Goal: Communication & Community: Connect with others

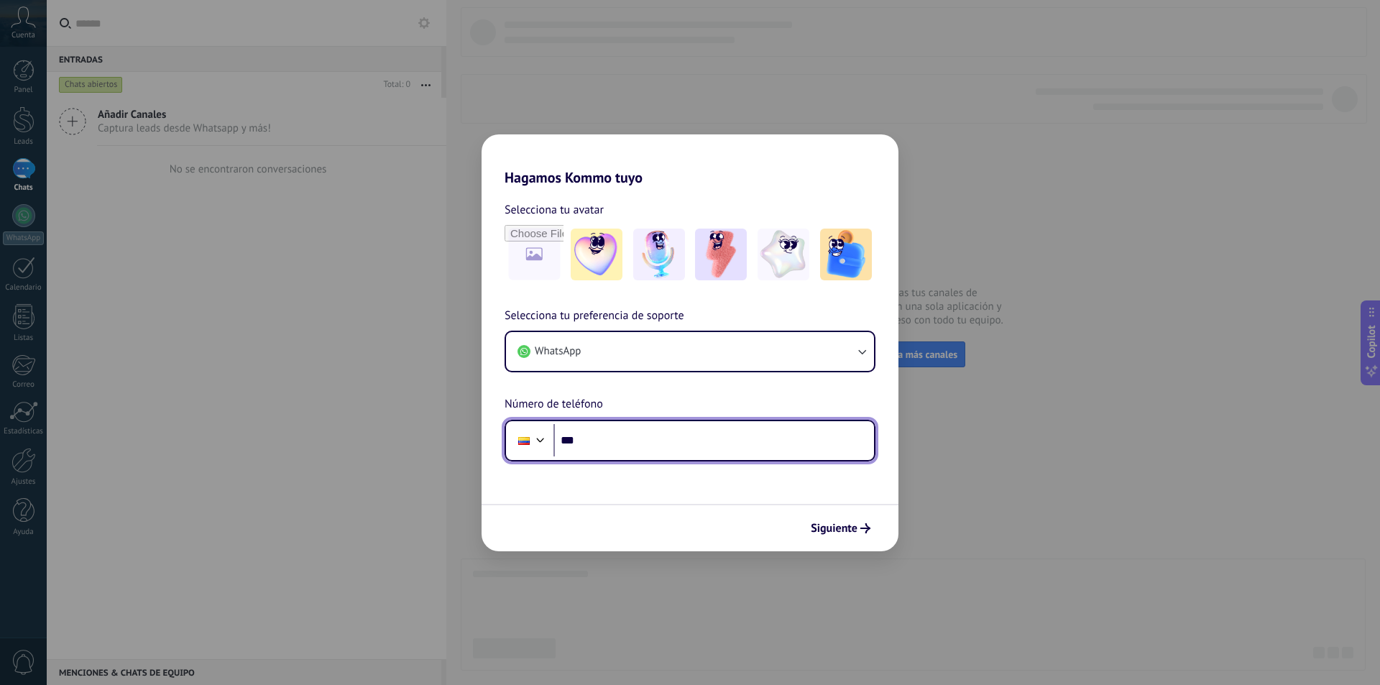
click at [792, 452] on input "***" at bounding box center [714, 440] width 321 height 33
click at [1080, 411] on div "Hagamos Kommo tuyo Selecciona tu avatar Selecciona tu preferencia de soporte Wh…" at bounding box center [690, 342] width 1380 height 685
click at [789, 433] on input "***" at bounding box center [714, 440] width 321 height 33
type input "**********"
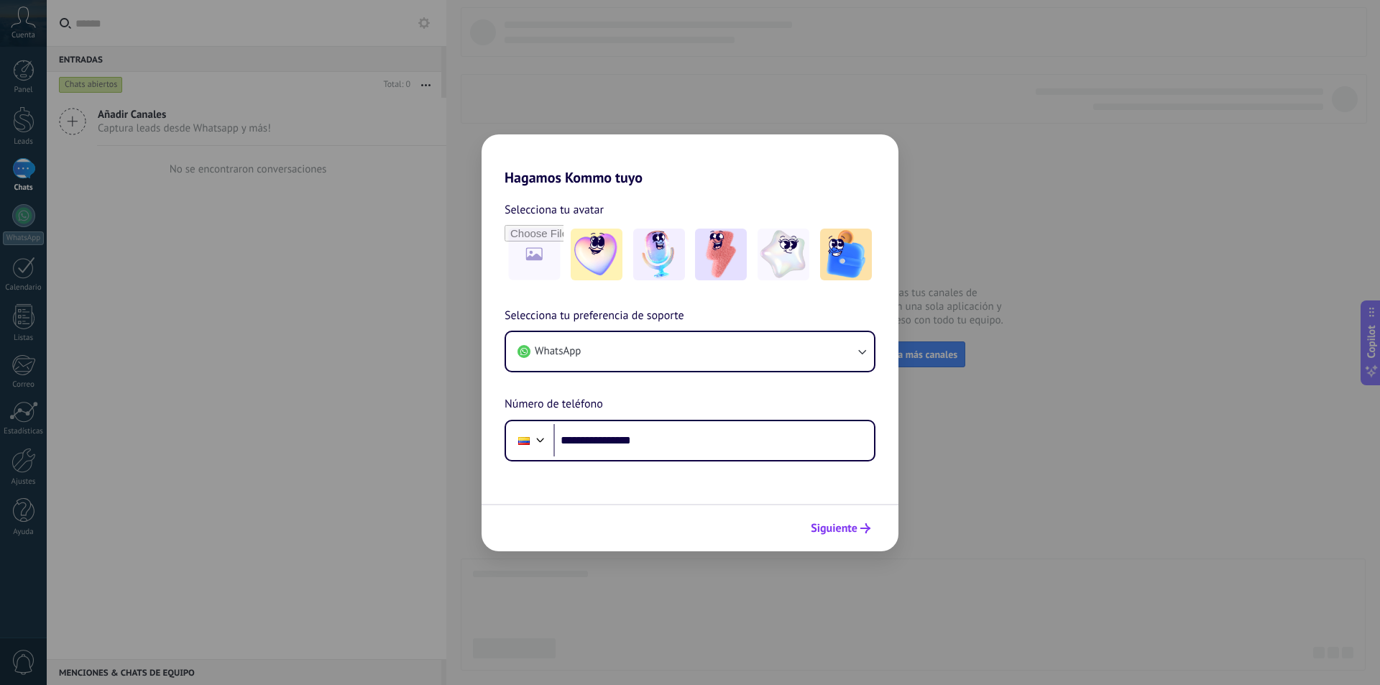
click at [817, 528] on span "Siguiente" at bounding box center [834, 528] width 47 height 10
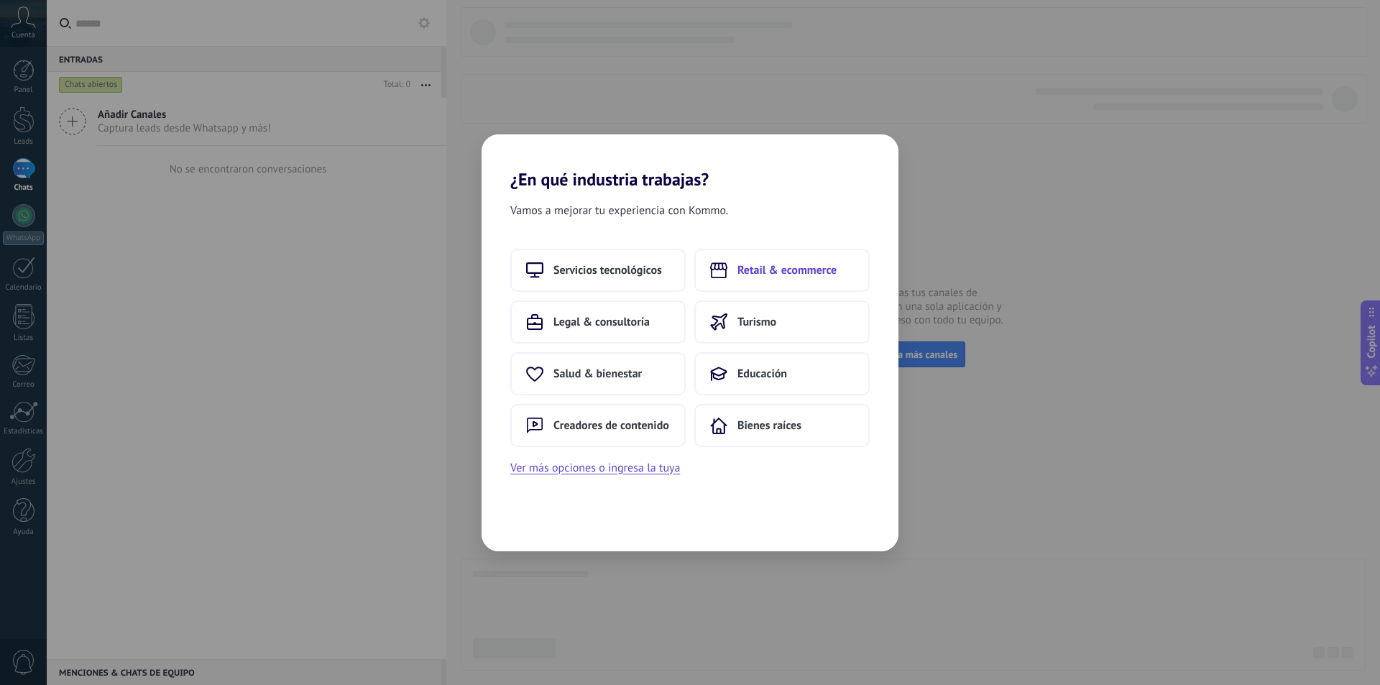
click at [786, 266] on span "Retail & ecommerce" at bounding box center [787, 270] width 99 height 14
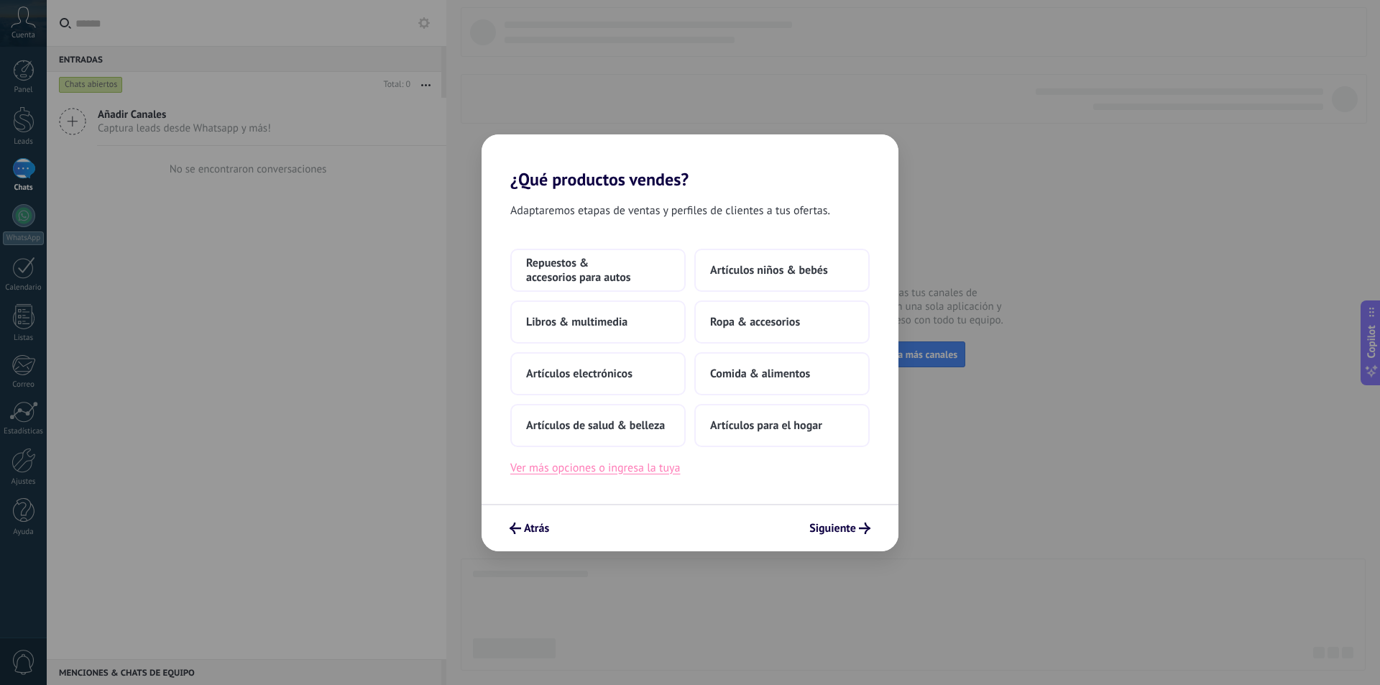
click at [564, 472] on button "Ver más opciones o ingresa la tuya" at bounding box center [595, 468] width 170 height 19
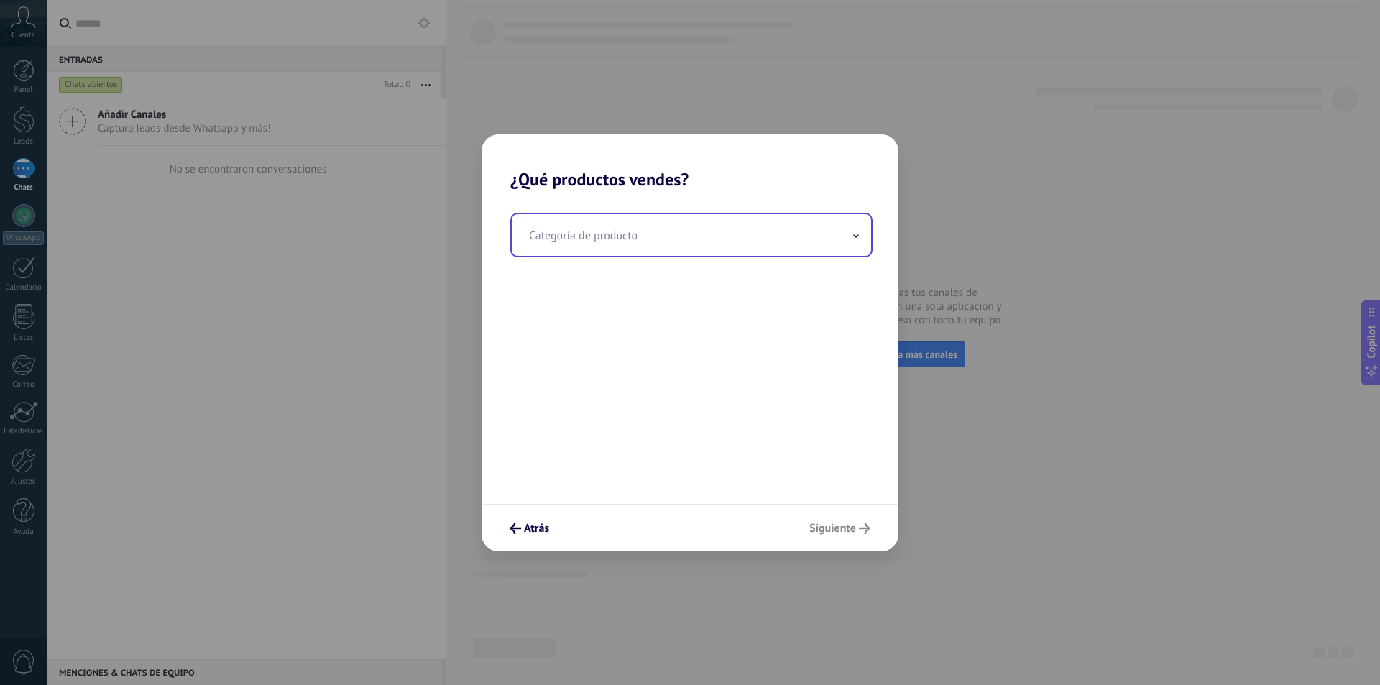
click at [694, 242] on input "text" at bounding box center [691, 235] width 359 height 42
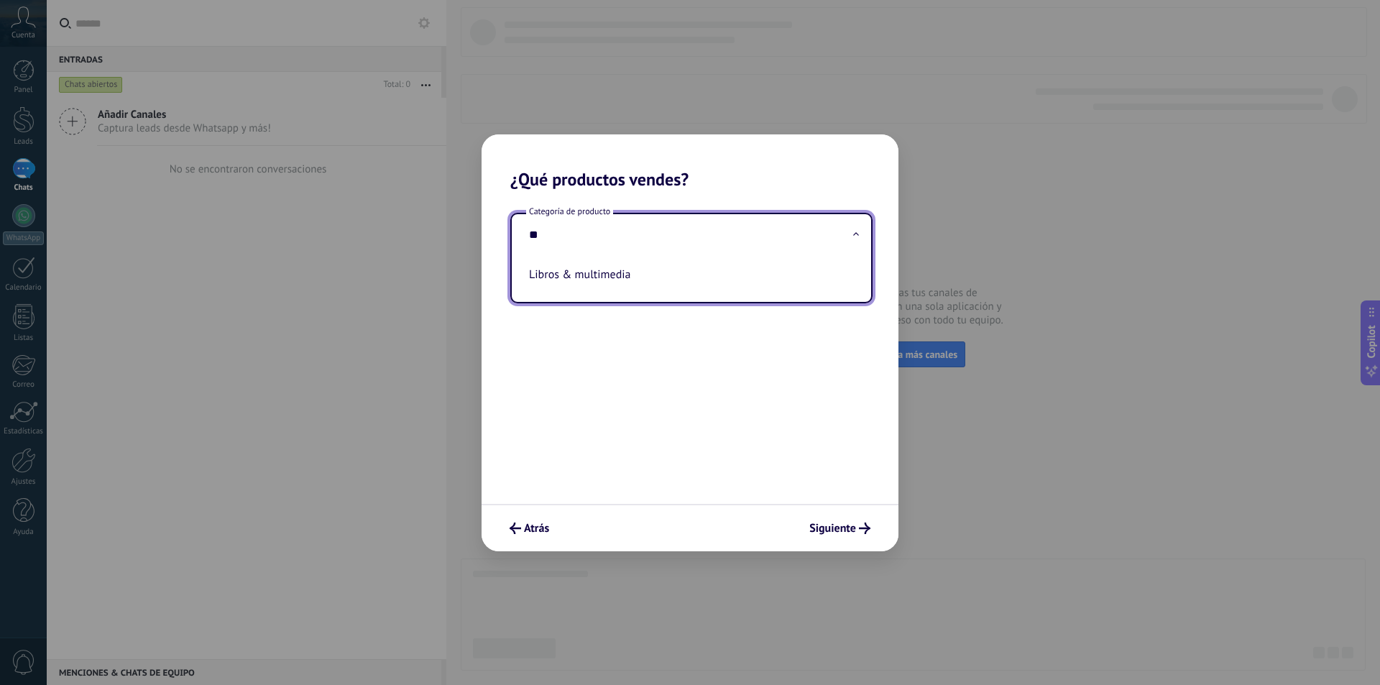
type input "*"
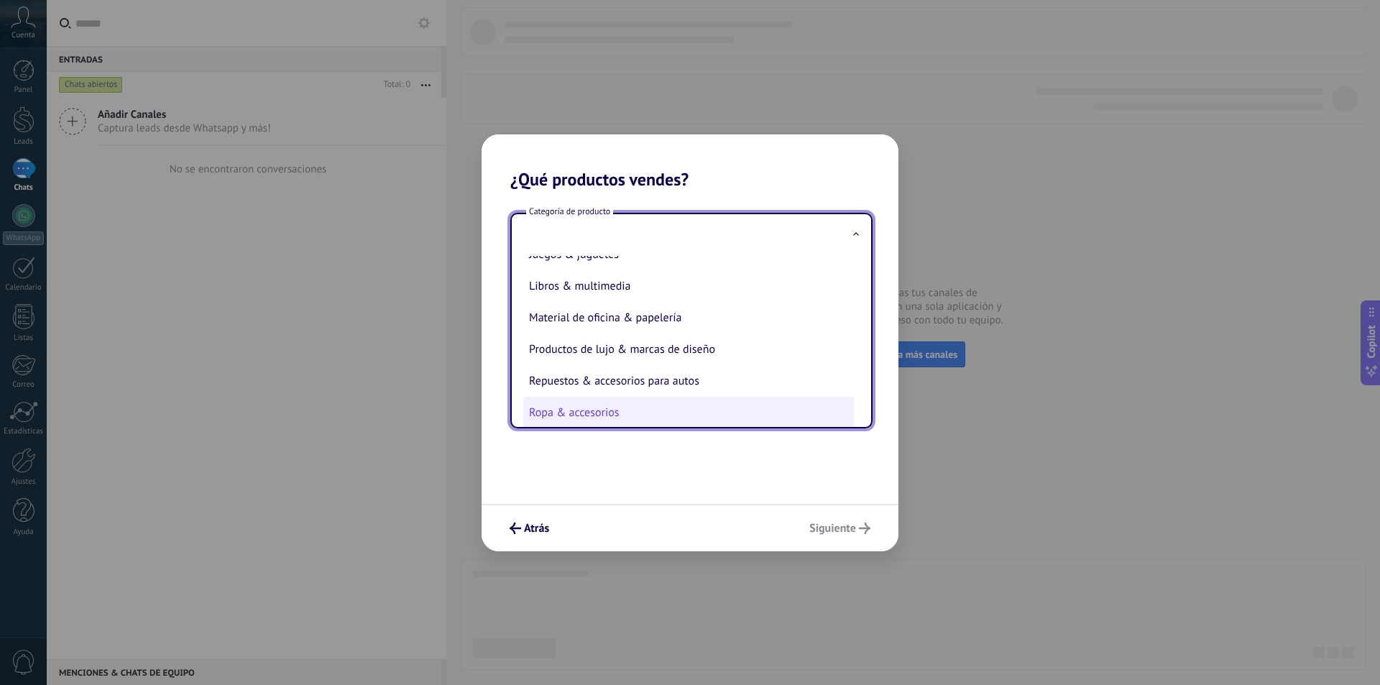
scroll to position [318, 0]
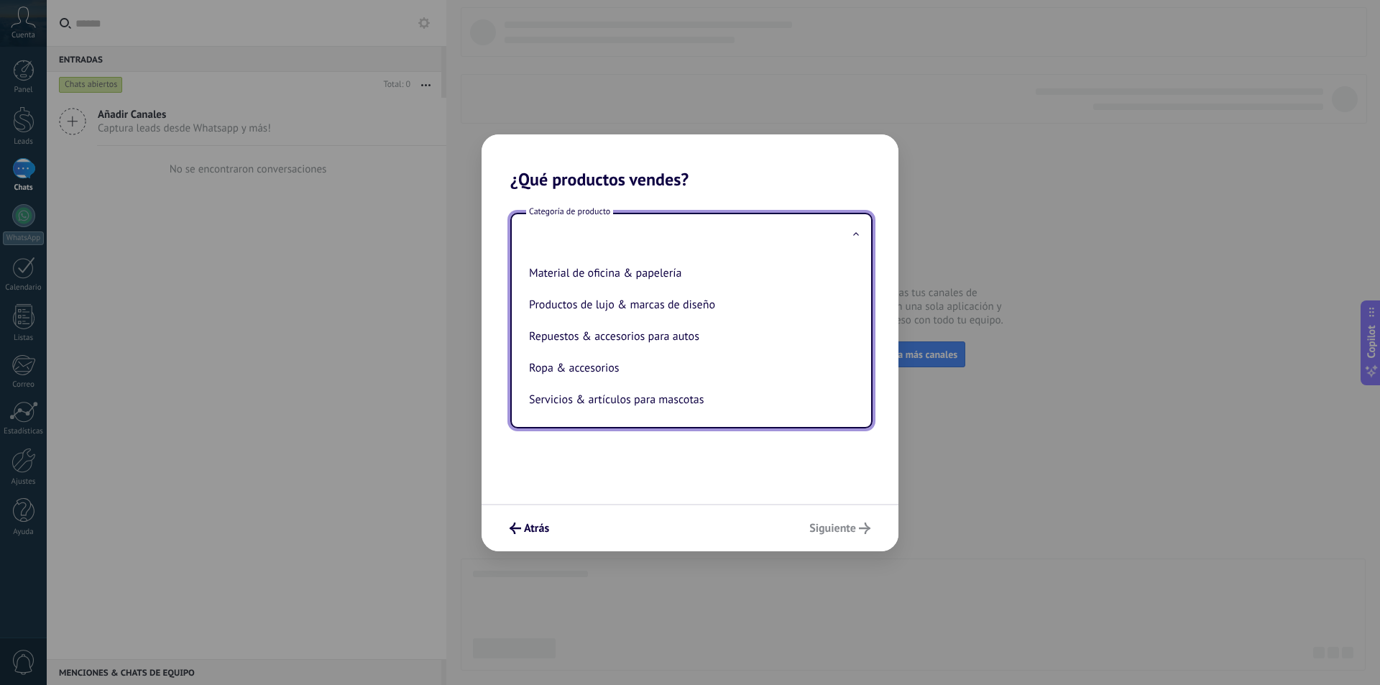
click at [643, 499] on div "Categoría de producto Artículos de salud & belleza Artículos deportivos Artícul…" at bounding box center [690, 347] width 417 height 314
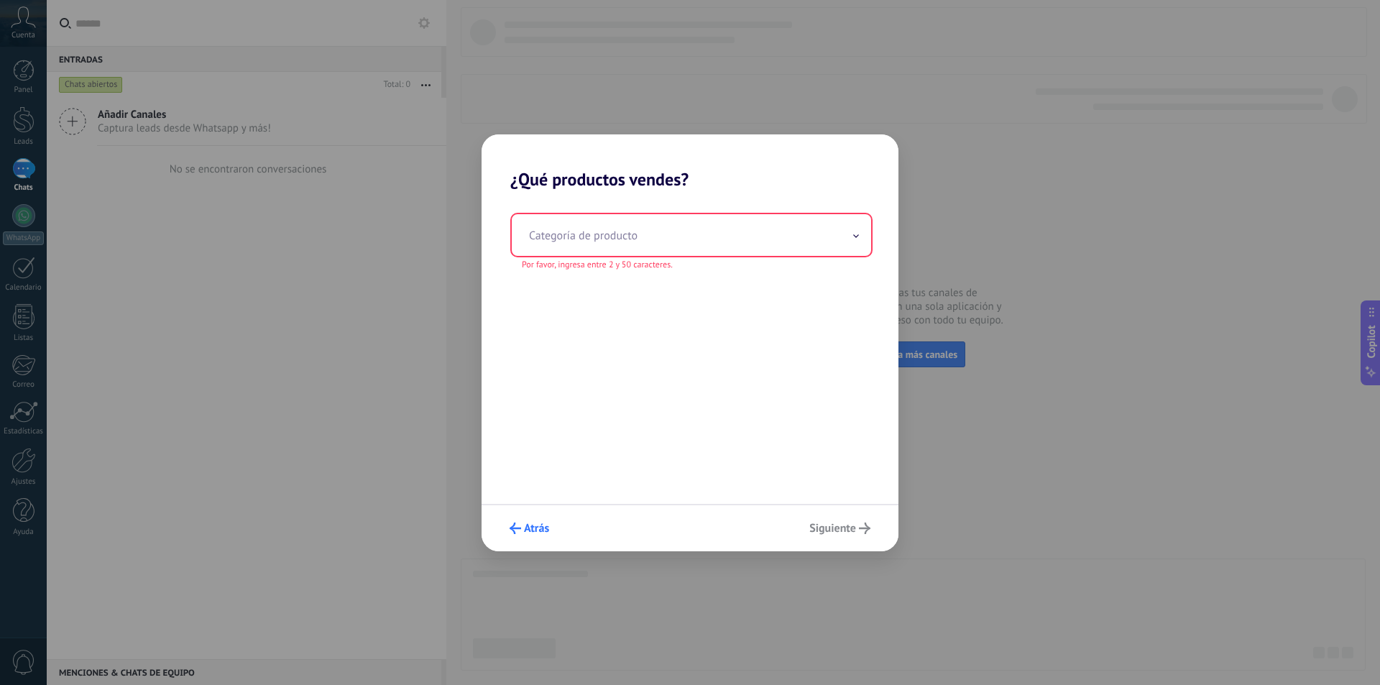
click at [513, 531] on use "submit" at bounding box center [516, 529] width 12 height 12
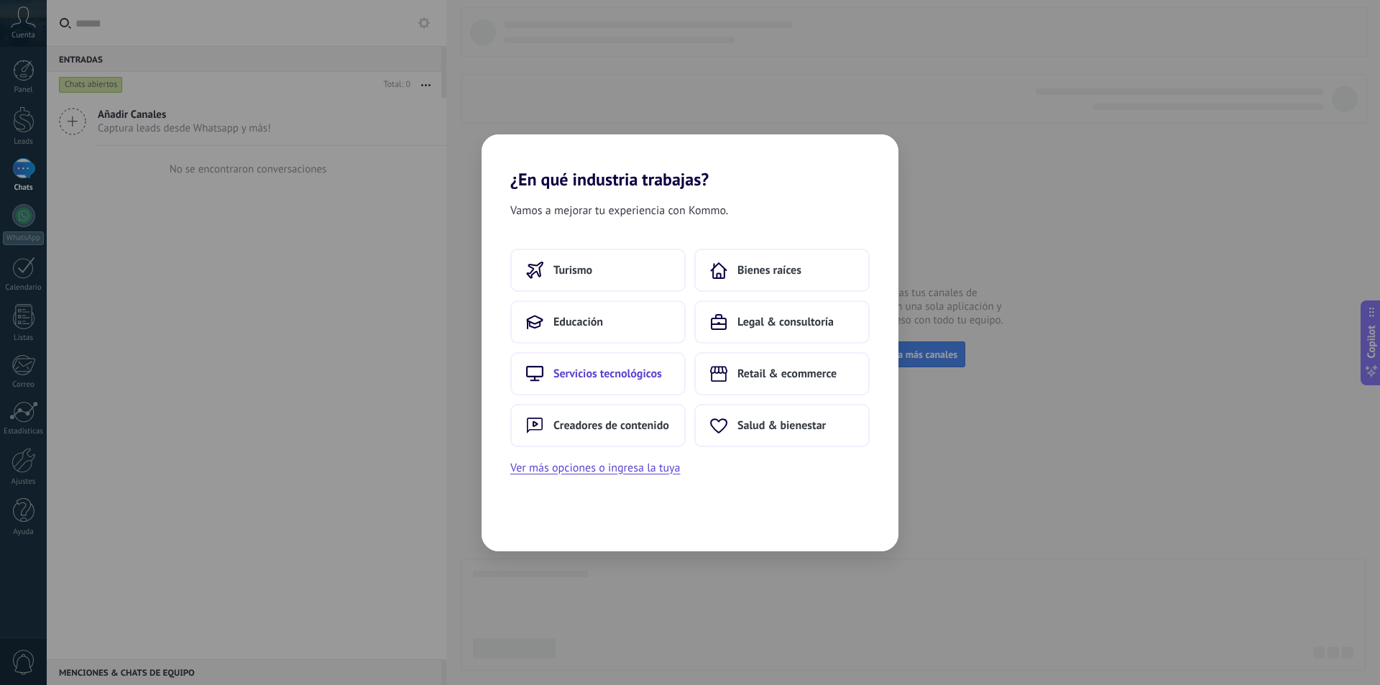
click at [620, 380] on span "Servicios tecnológicos" at bounding box center [608, 374] width 109 height 14
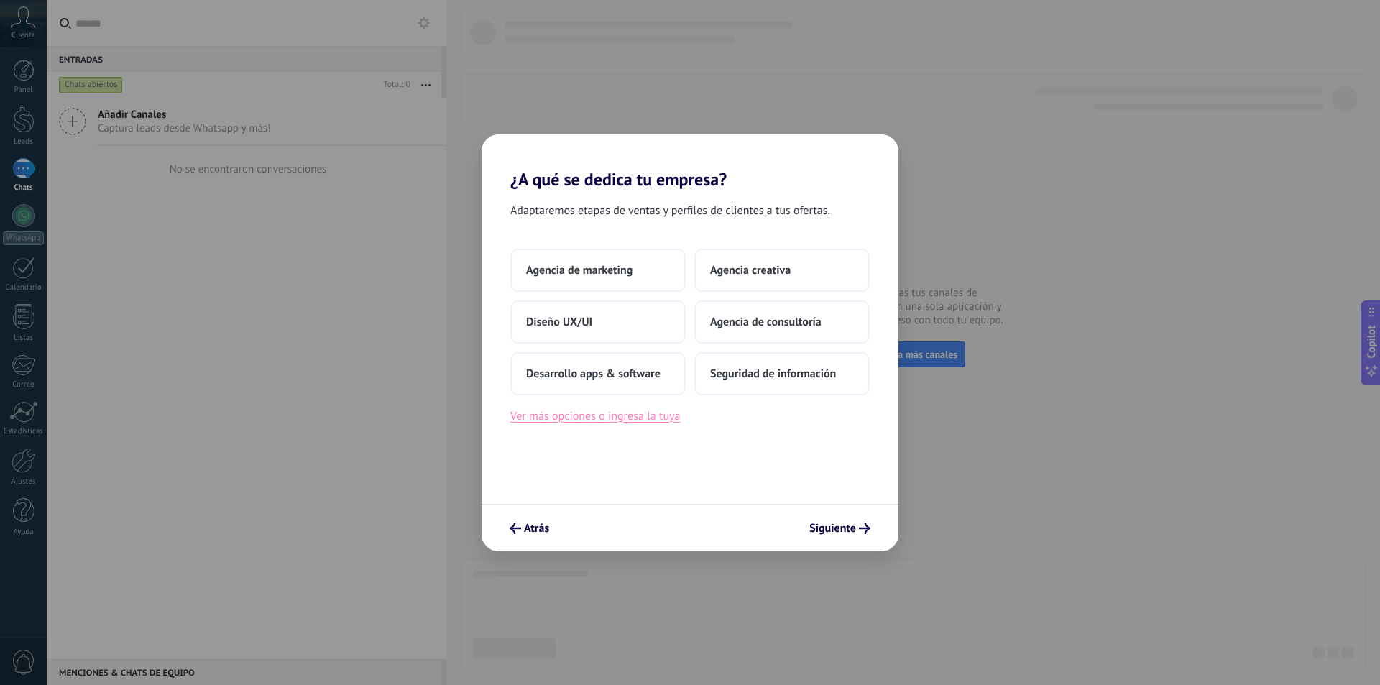
click at [648, 418] on button "Ver más opciones o ingresa la tuya" at bounding box center [595, 416] width 170 height 19
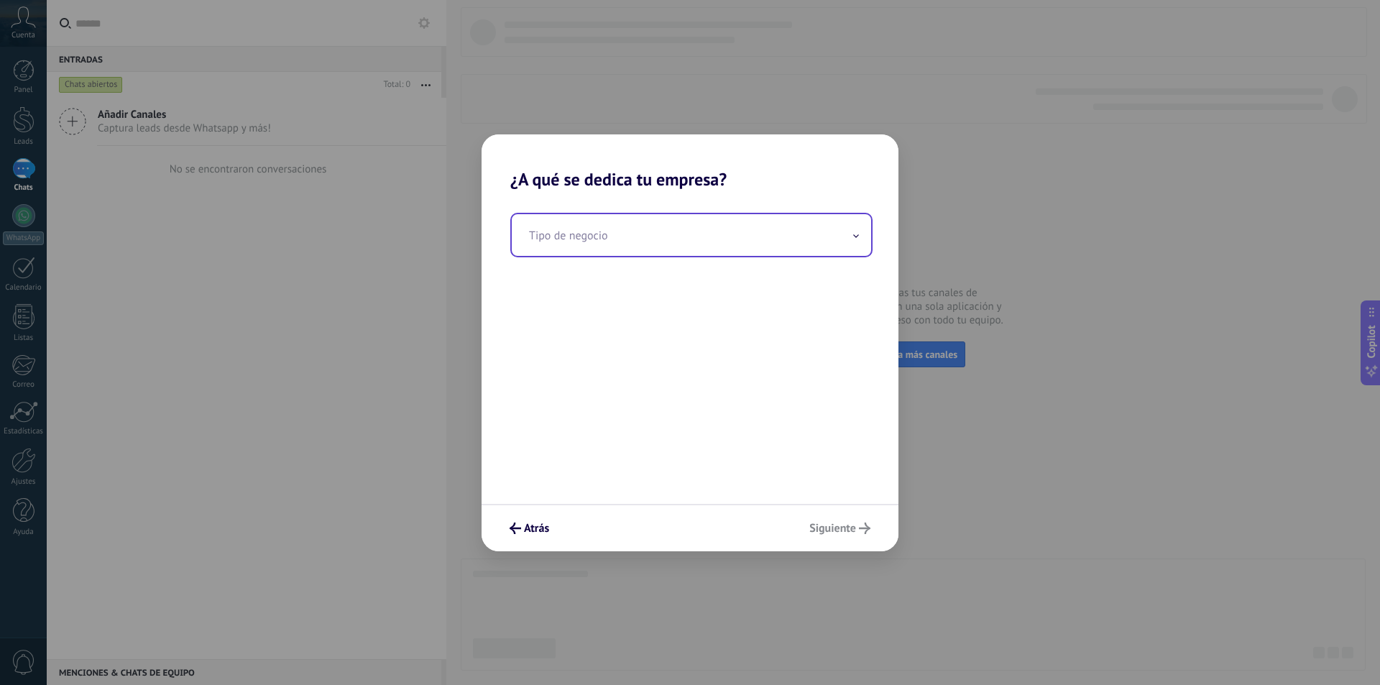
click at [656, 225] on input "text" at bounding box center [691, 235] width 359 height 42
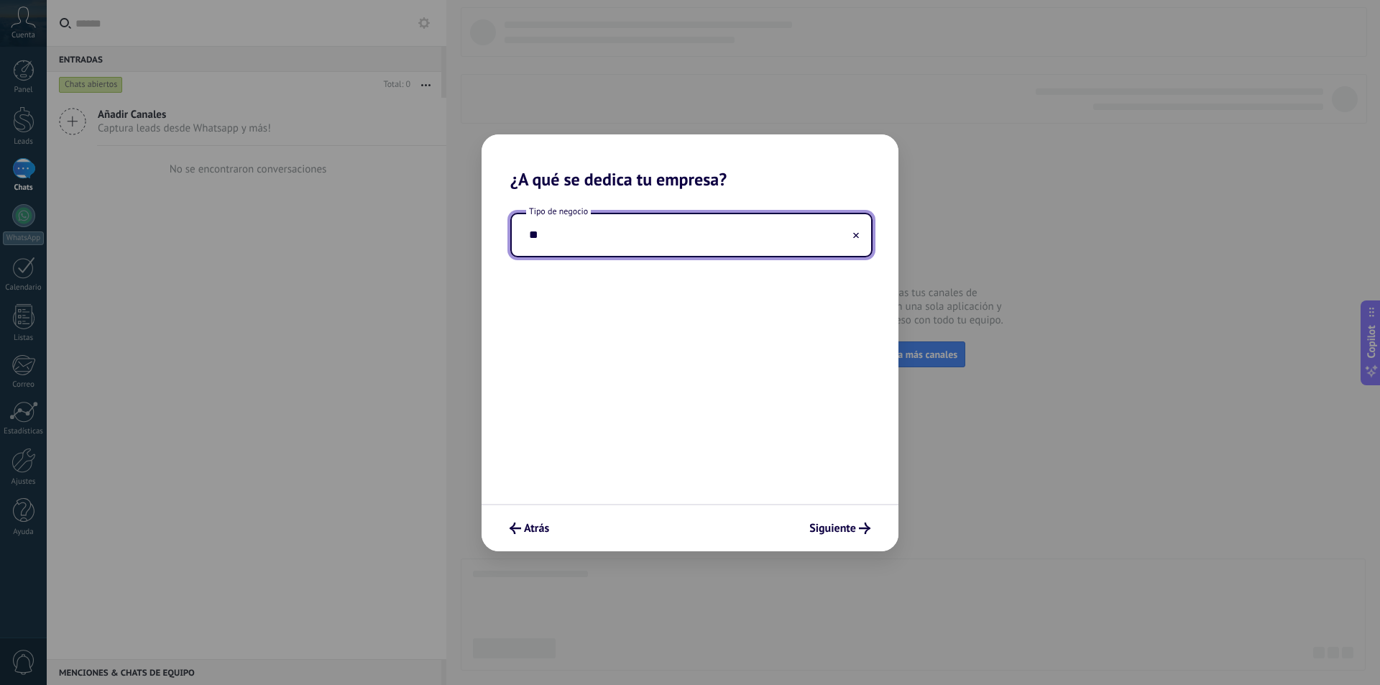
type input "*"
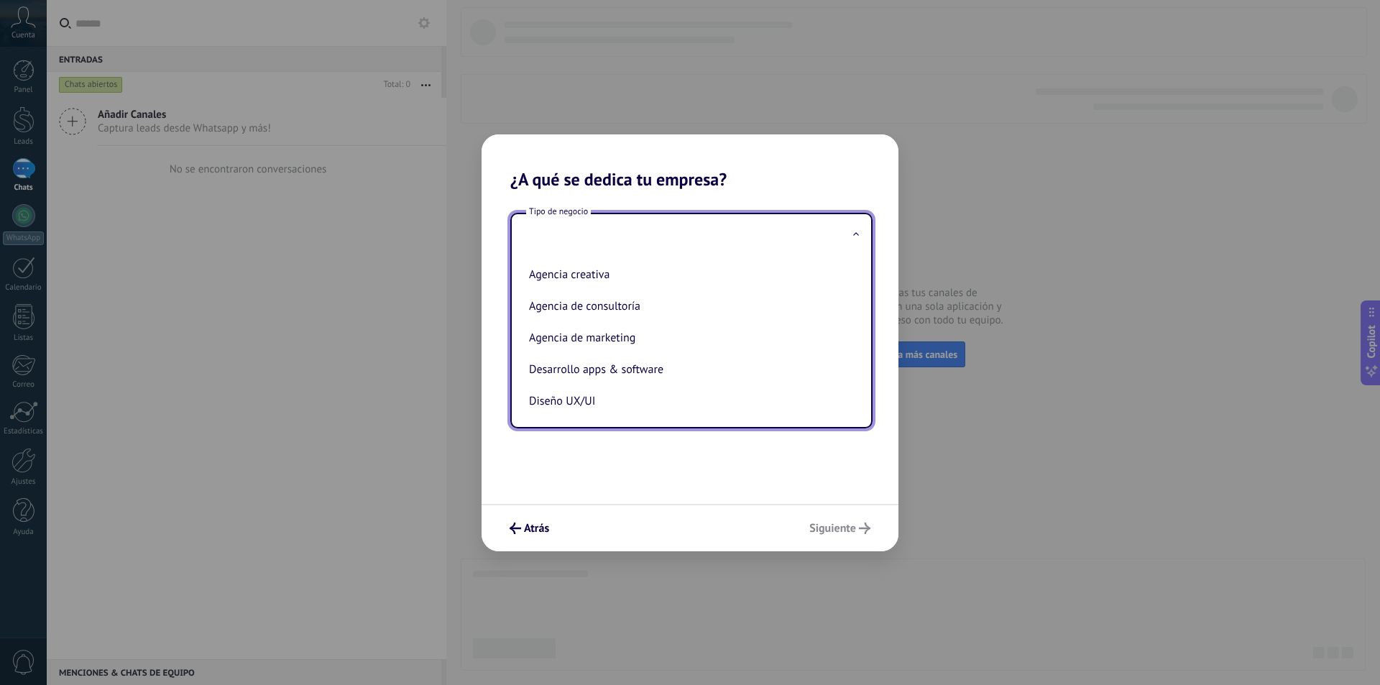
click at [629, 472] on div "Tipo de negocio Agencia creativa Agencia de consultoría Agencia de marketing De…" at bounding box center [690, 347] width 417 height 314
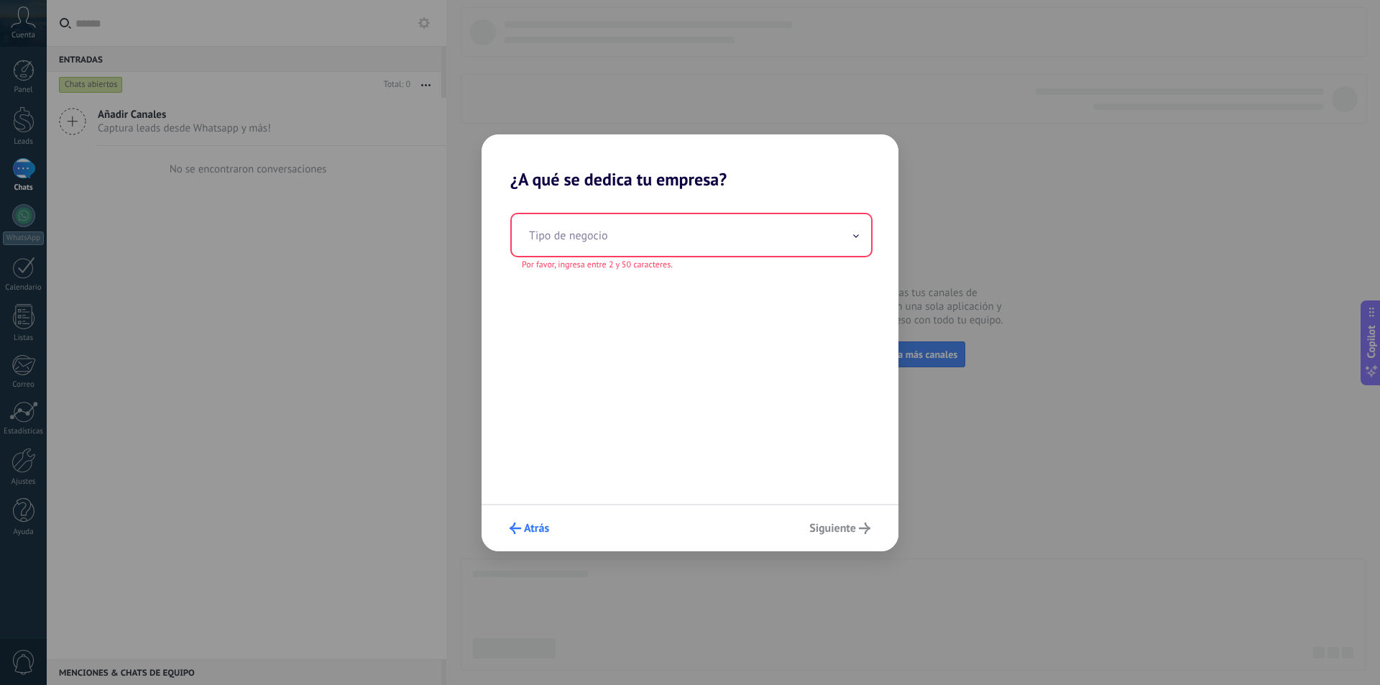
click at [540, 533] on span "Atrás" at bounding box center [536, 528] width 25 height 10
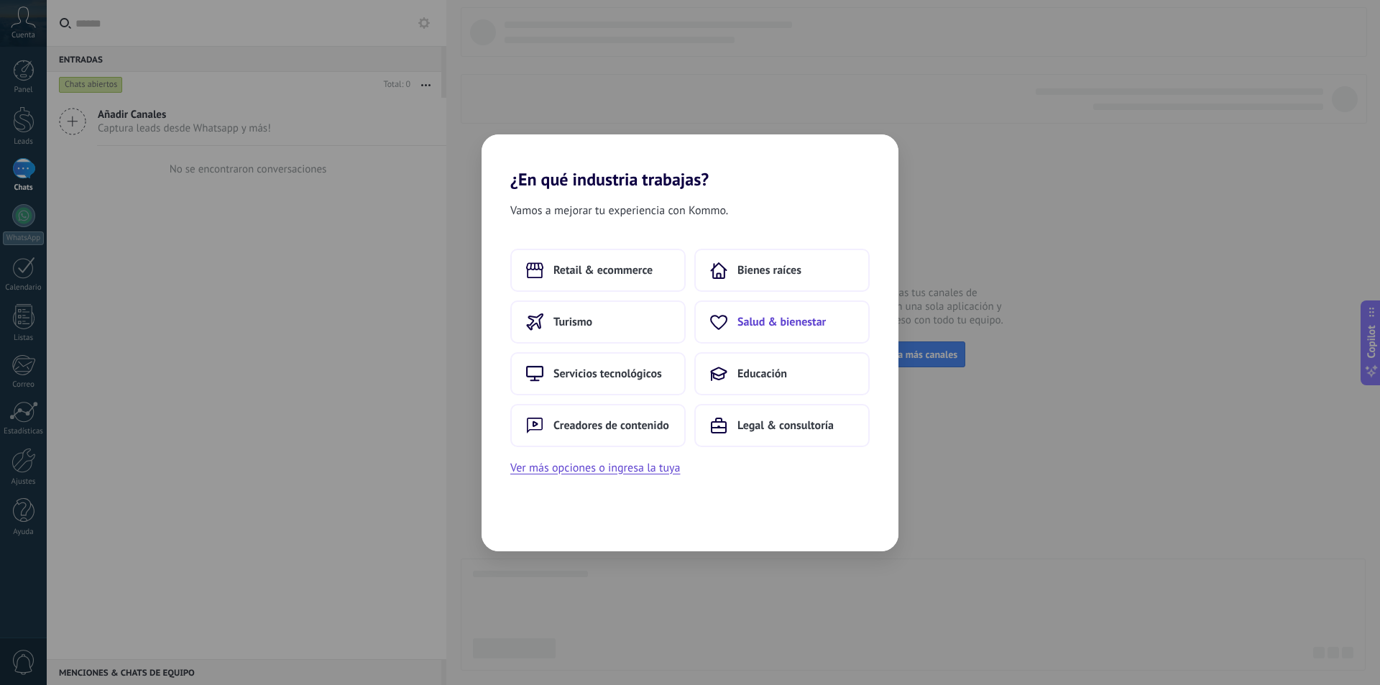
click at [768, 324] on span "Salud & bienestar" at bounding box center [782, 322] width 88 height 14
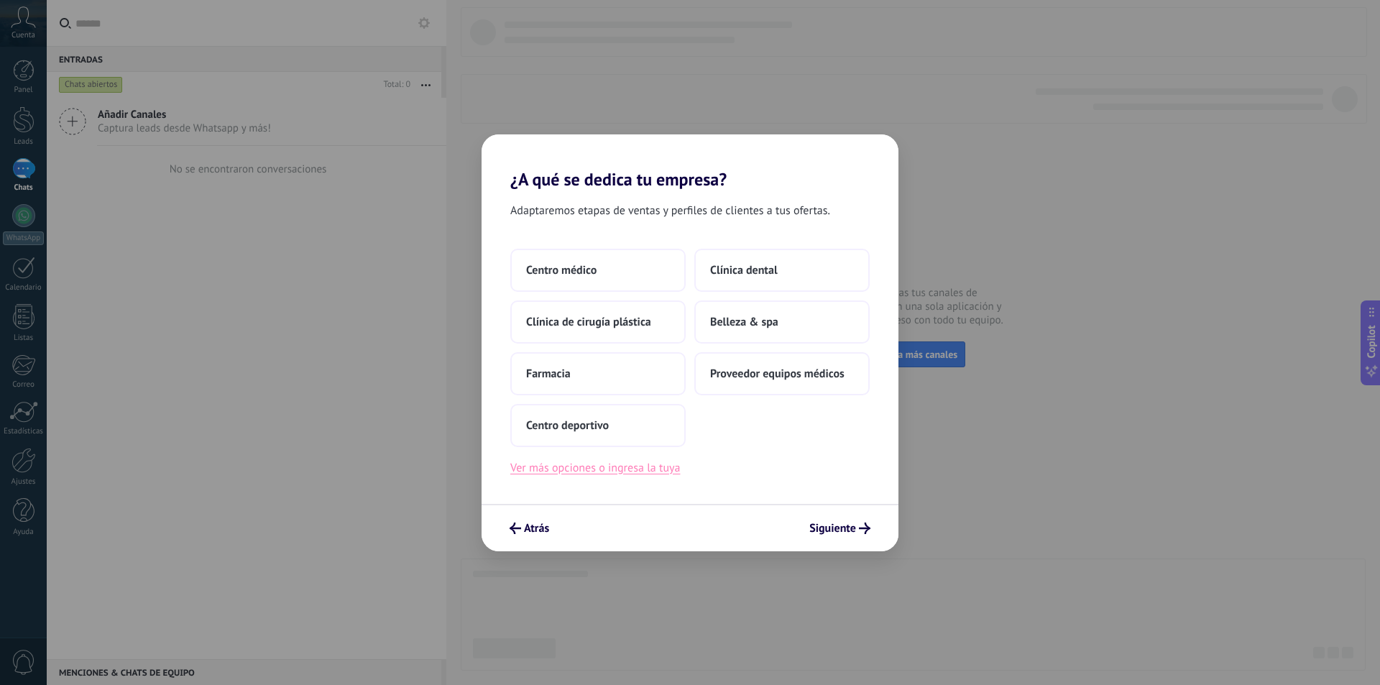
click at [613, 466] on button "Ver más opciones o ingresa la tuya" at bounding box center [595, 468] width 170 height 19
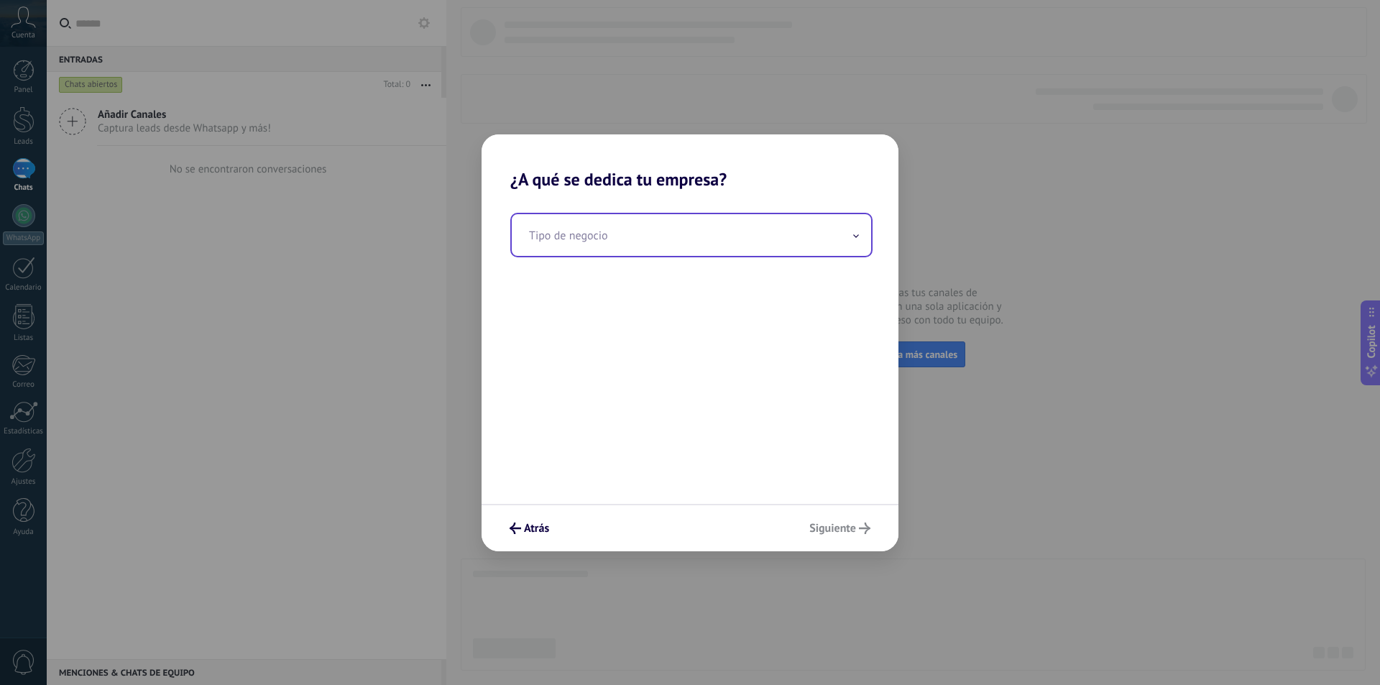
click at [653, 221] on input "text" at bounding box center [691, 235] width 359 height 42
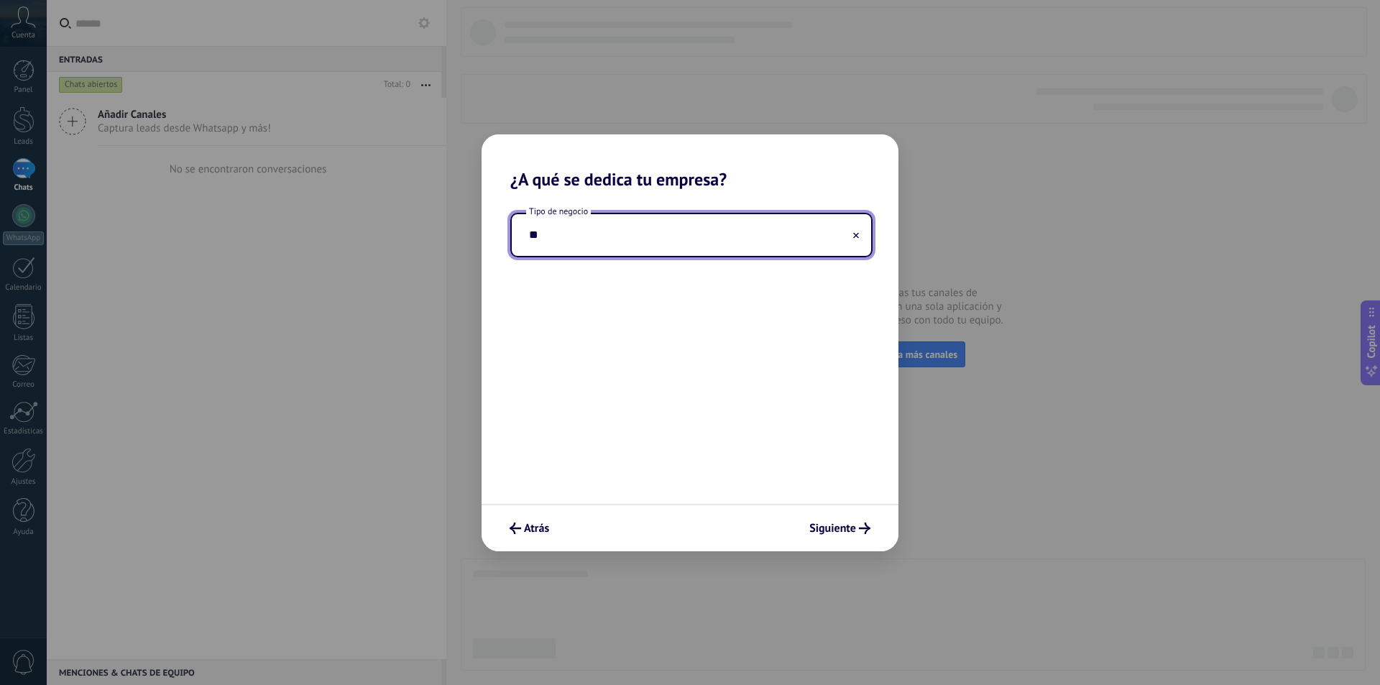
type input "*"
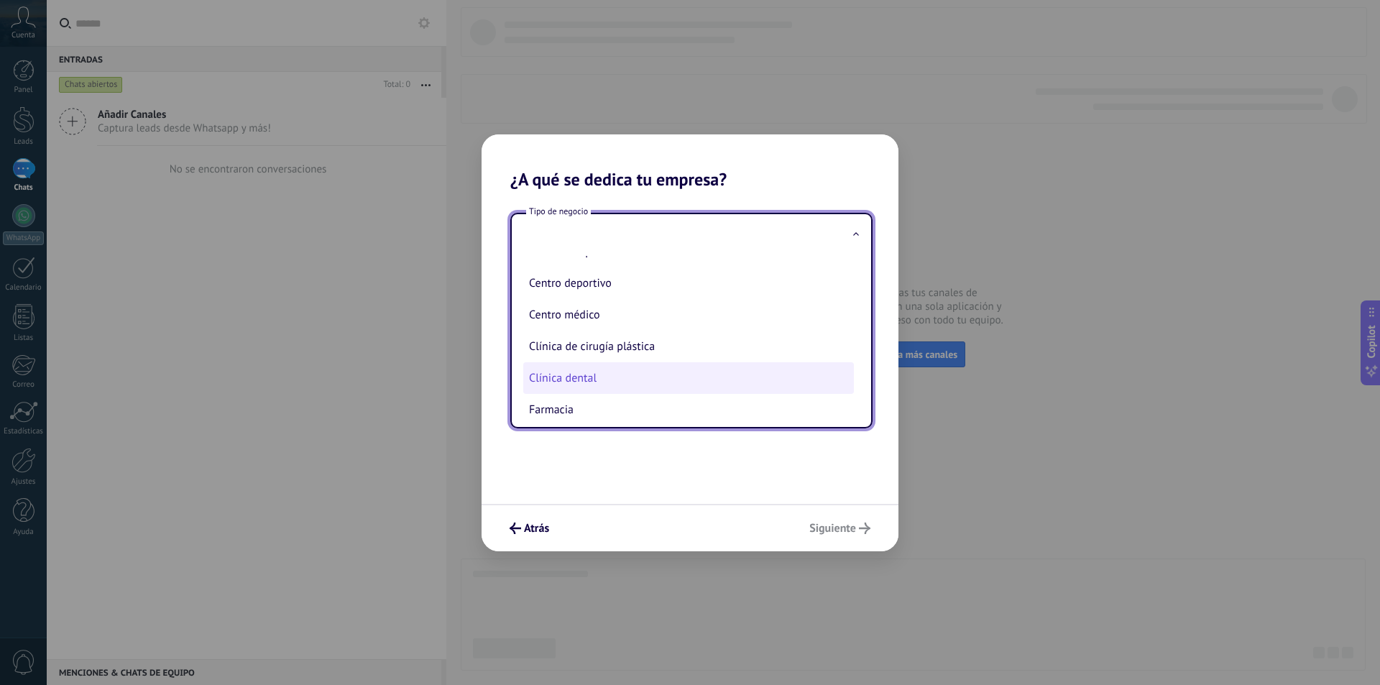
scroll to position [0, 0]
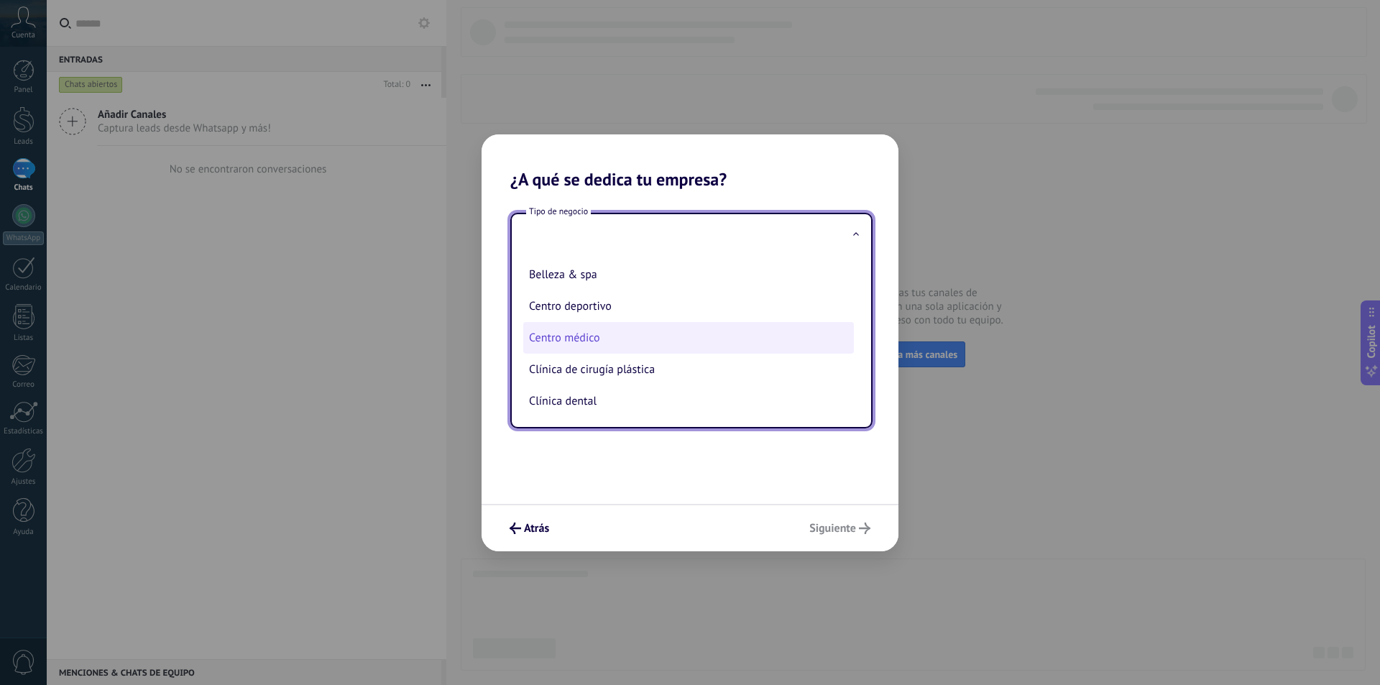
click at [594, 334] on li "Centro médico" at bounding box center [688, 338] width 331 height 32
type input "**********"
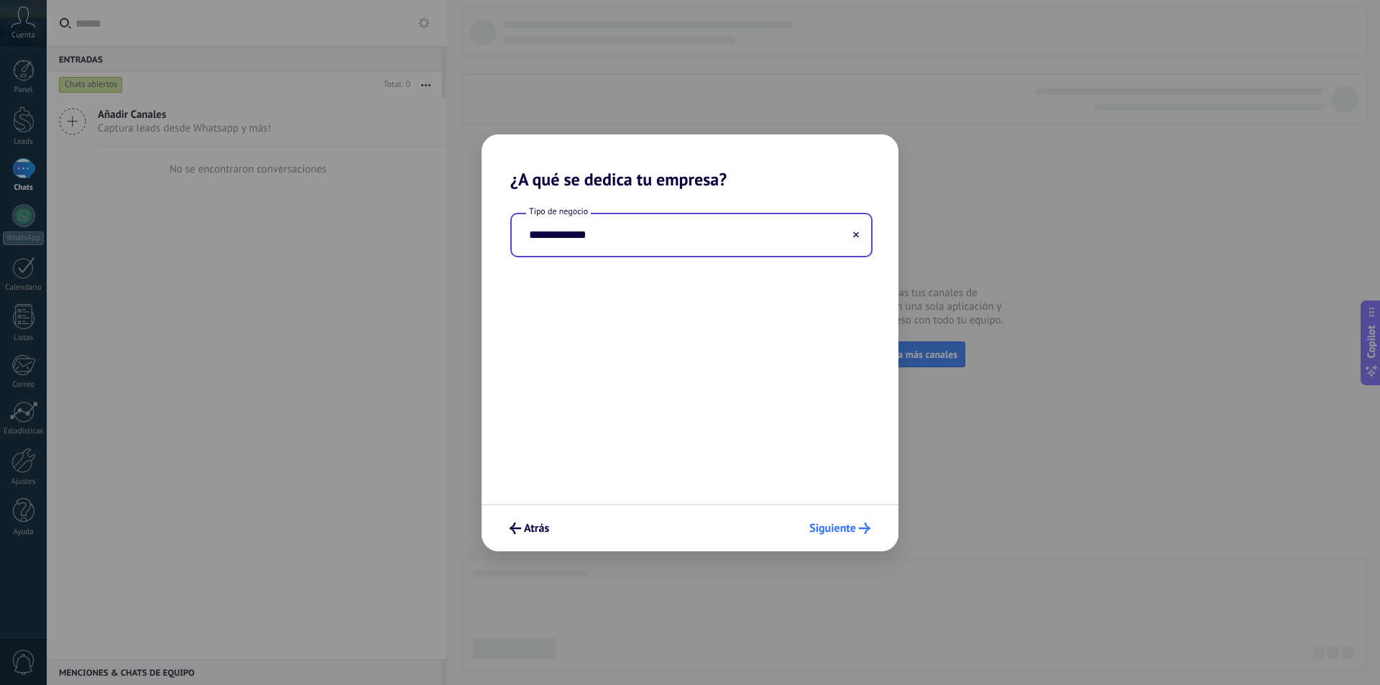
click at [848, 540] on button "Siguiente" at bounding box center [840, 528] width 74 height 24
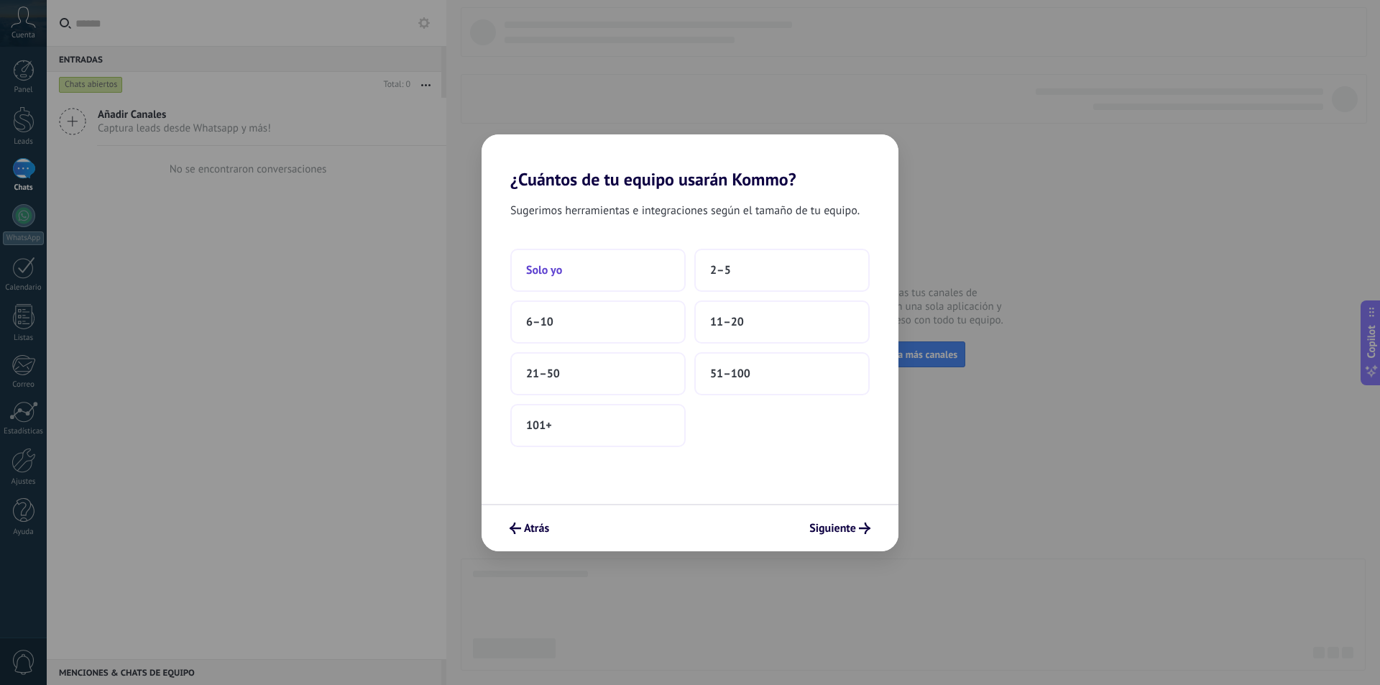
click at [630, 252] on button "Solo yo" at bounding box center [597, 270] width 175 height 43
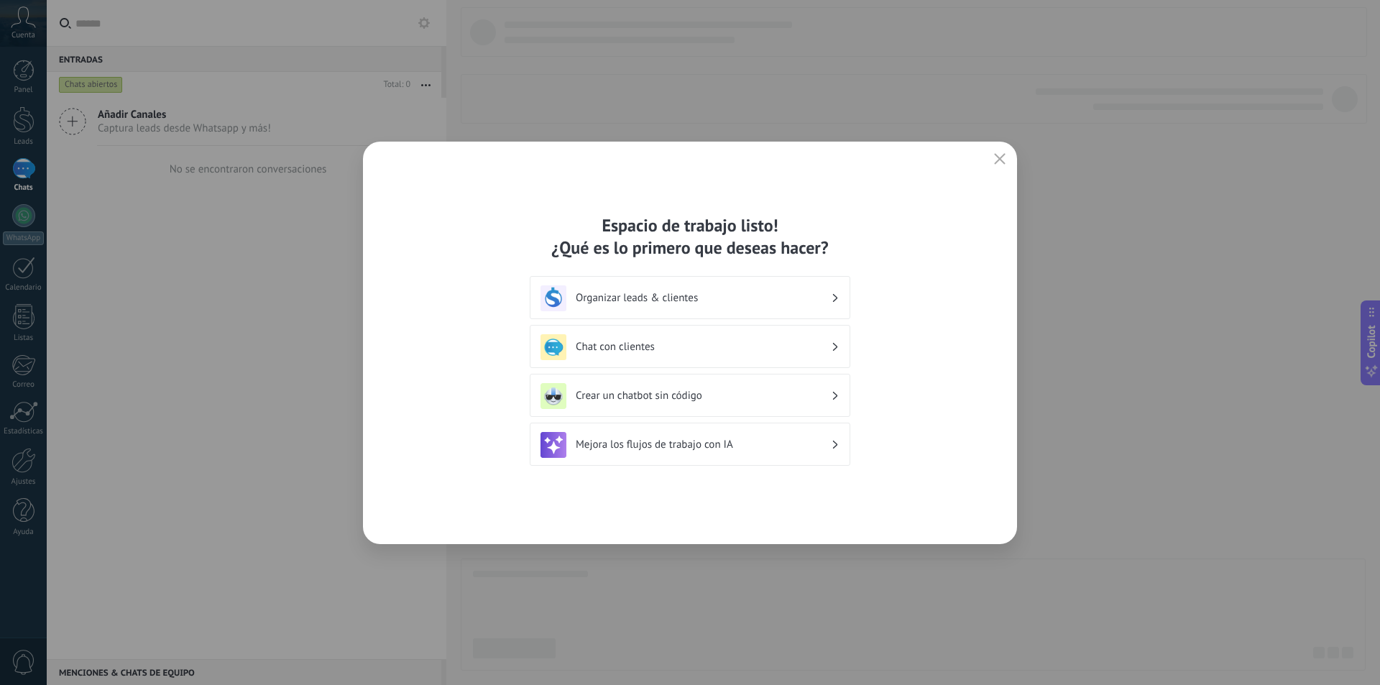
click at [697, 343] on h3 "Chat con clientes" at bounding box center [703, 347] width 255 height 14
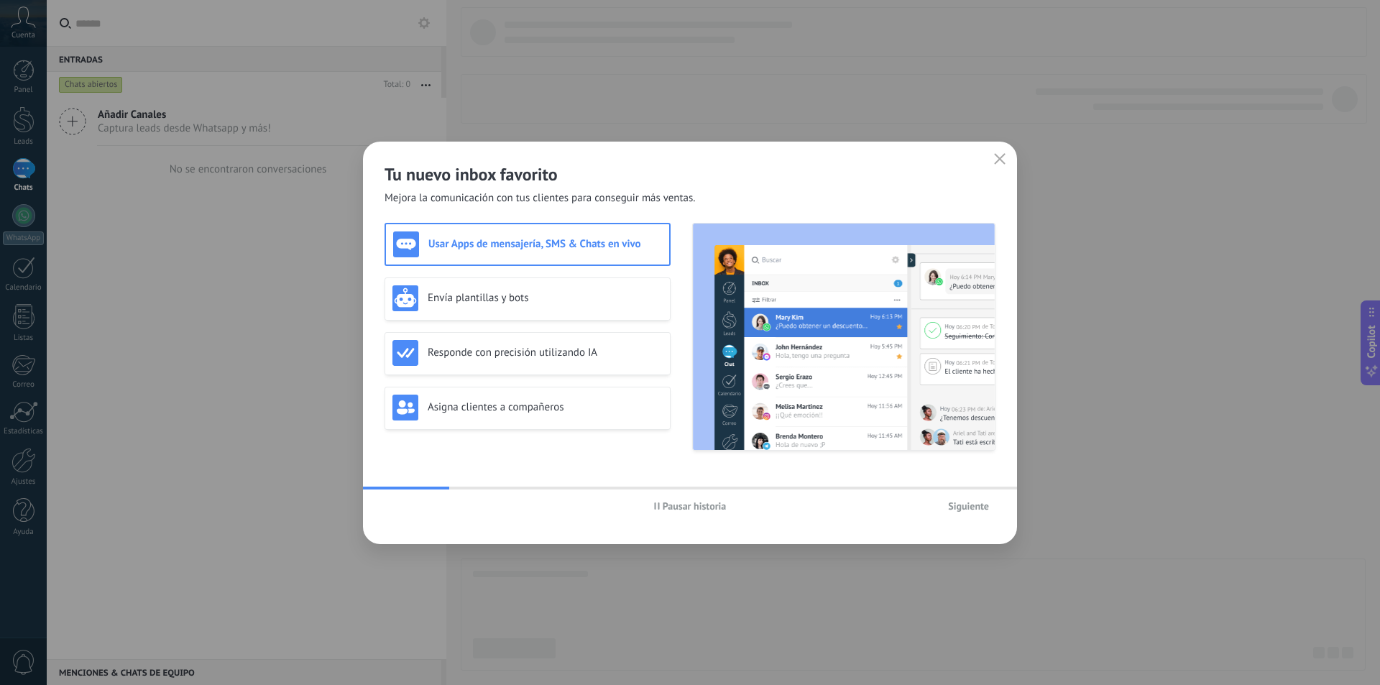
click at [973, 509] on span "Siguiente" at bounding box center [968, 506] width 41 height 10
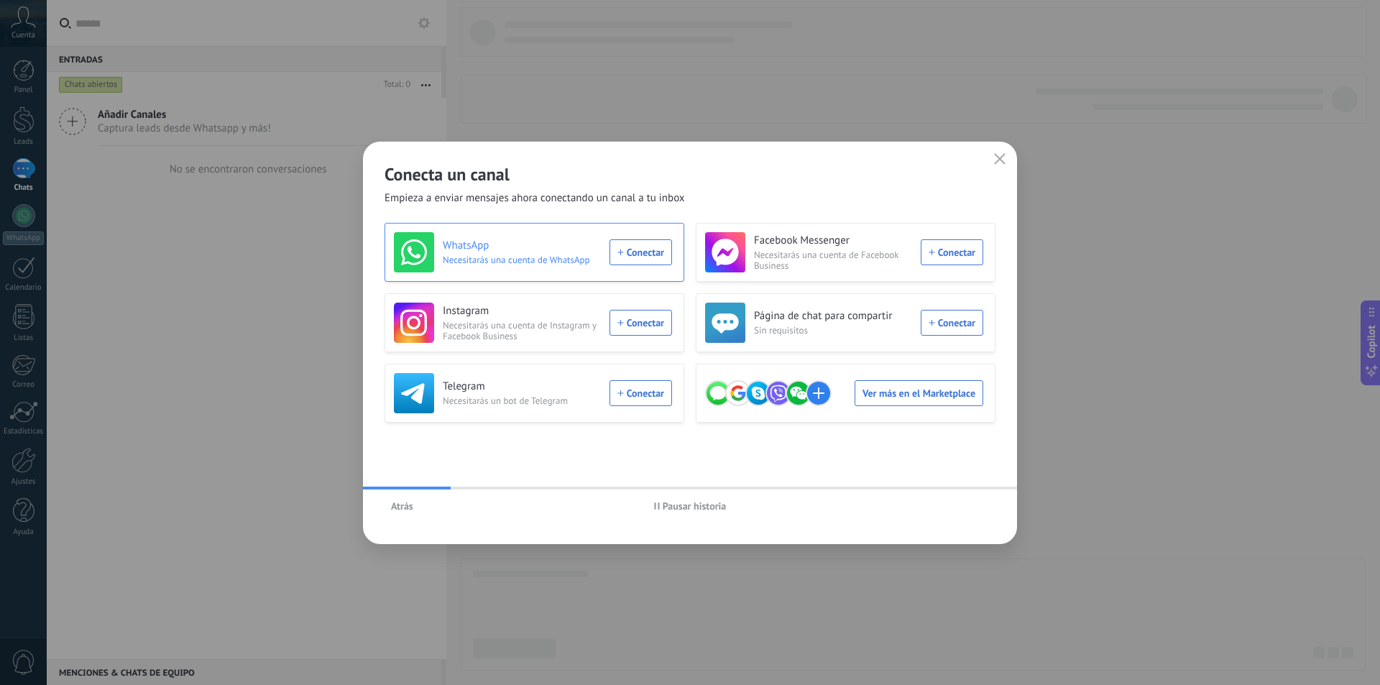
click at [646, 256] on div "WhatsApp Necesitarás una cuenta de WhatsApp Conectar" at bounding box center [533, 252] width 278 height 40
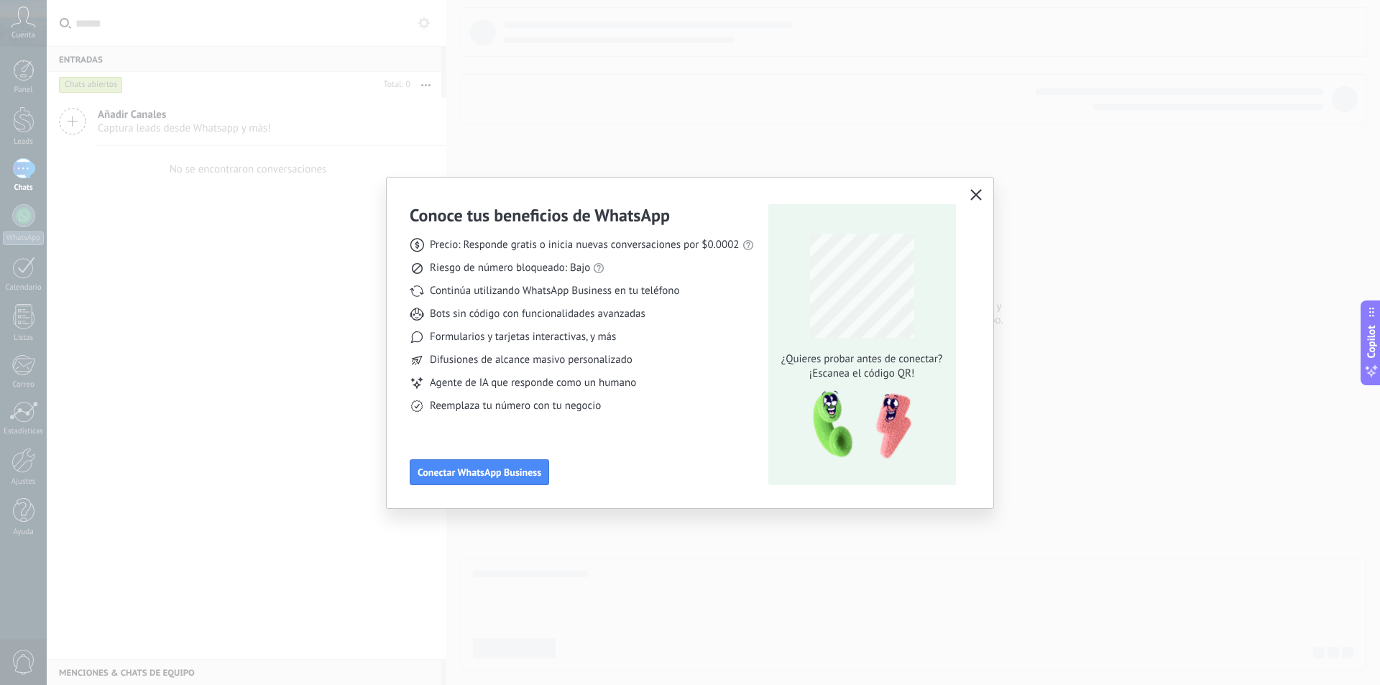
click at [982, 195] on button "button" at bounding box center [976, 195] width 19 height 20
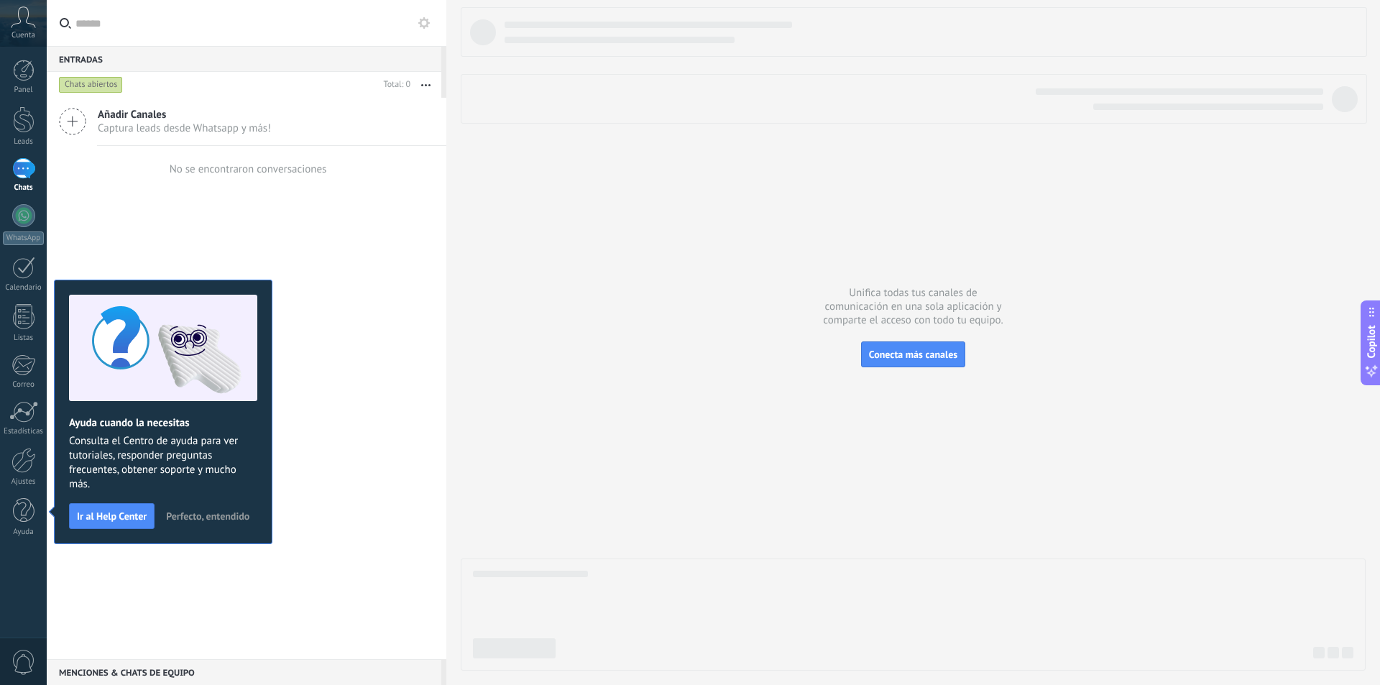
click at [24, 32] on span "Cuenta" at bounding box center [24, 35] width 24 height 9
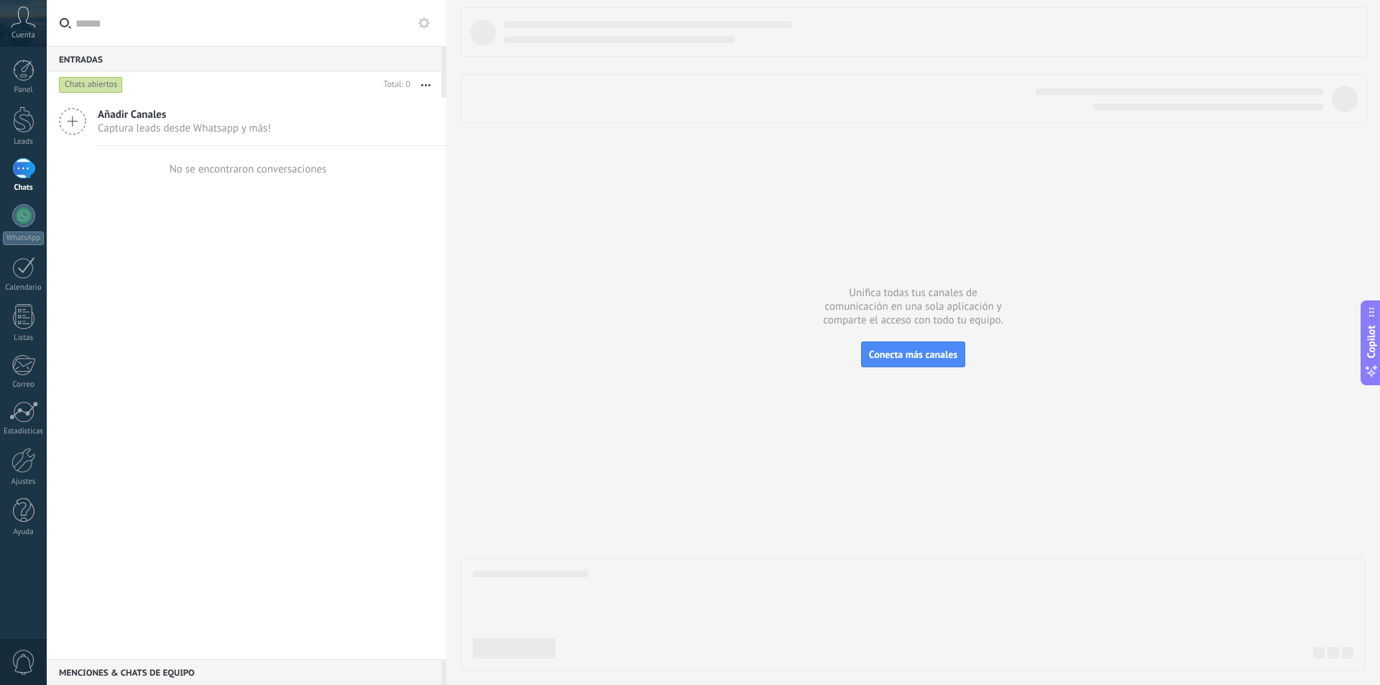
click at [148, 116] on span "Añadir Canales" at bounding box center [184, 115] width 173 height 14
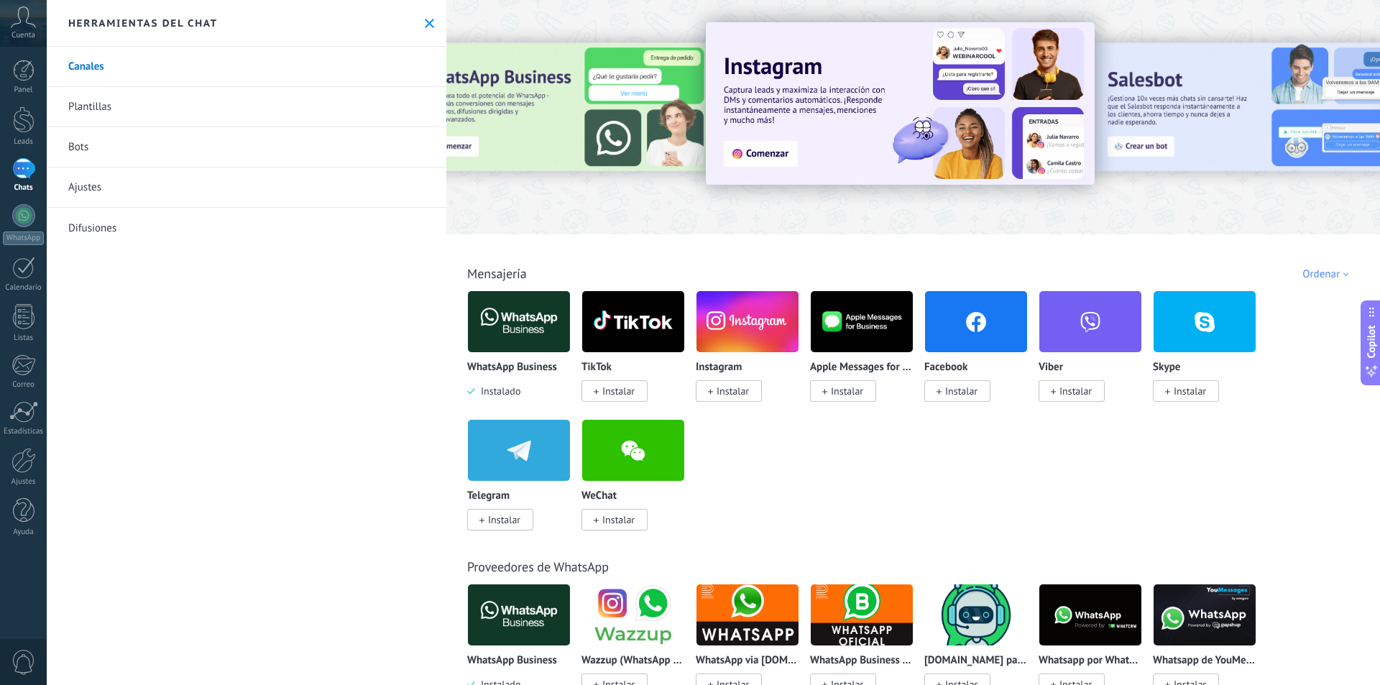
click at [501, 325] on img at bounding box center [519, 322] width 102 height 70
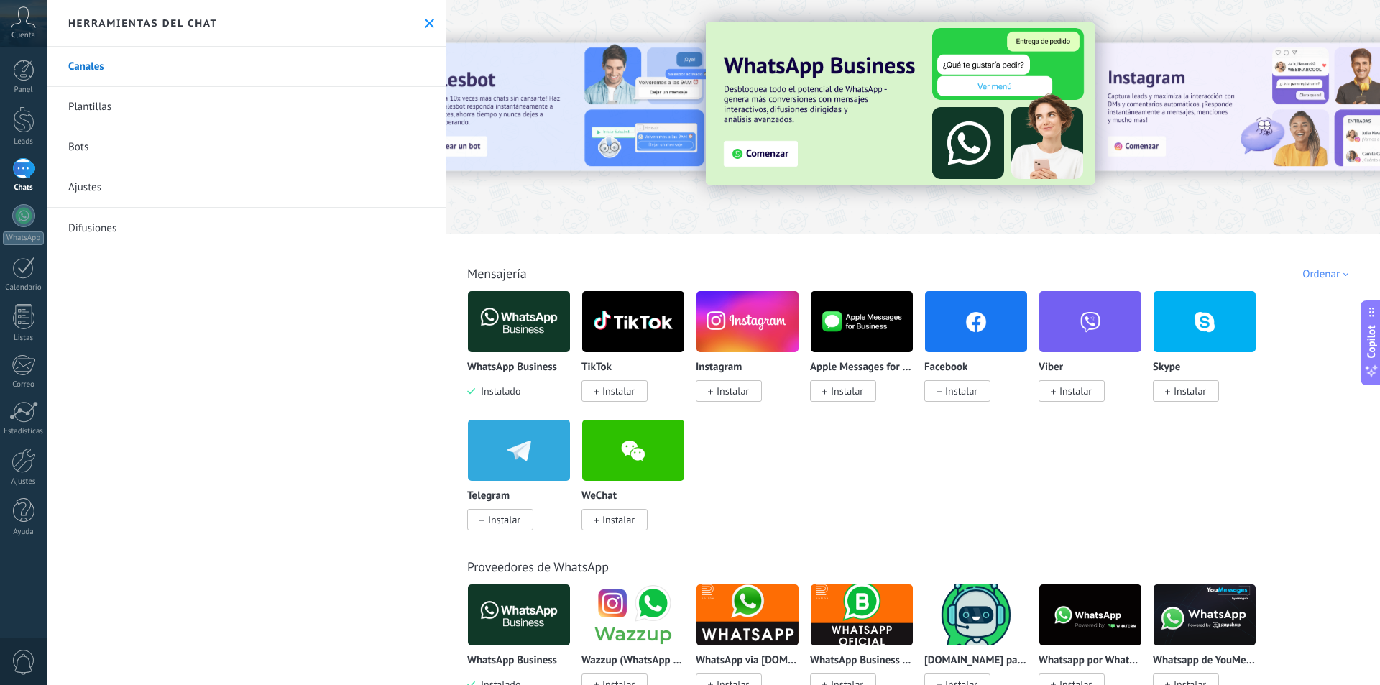
click at [525, 313] on img at bounding box center [519, 322] width 102 height 70
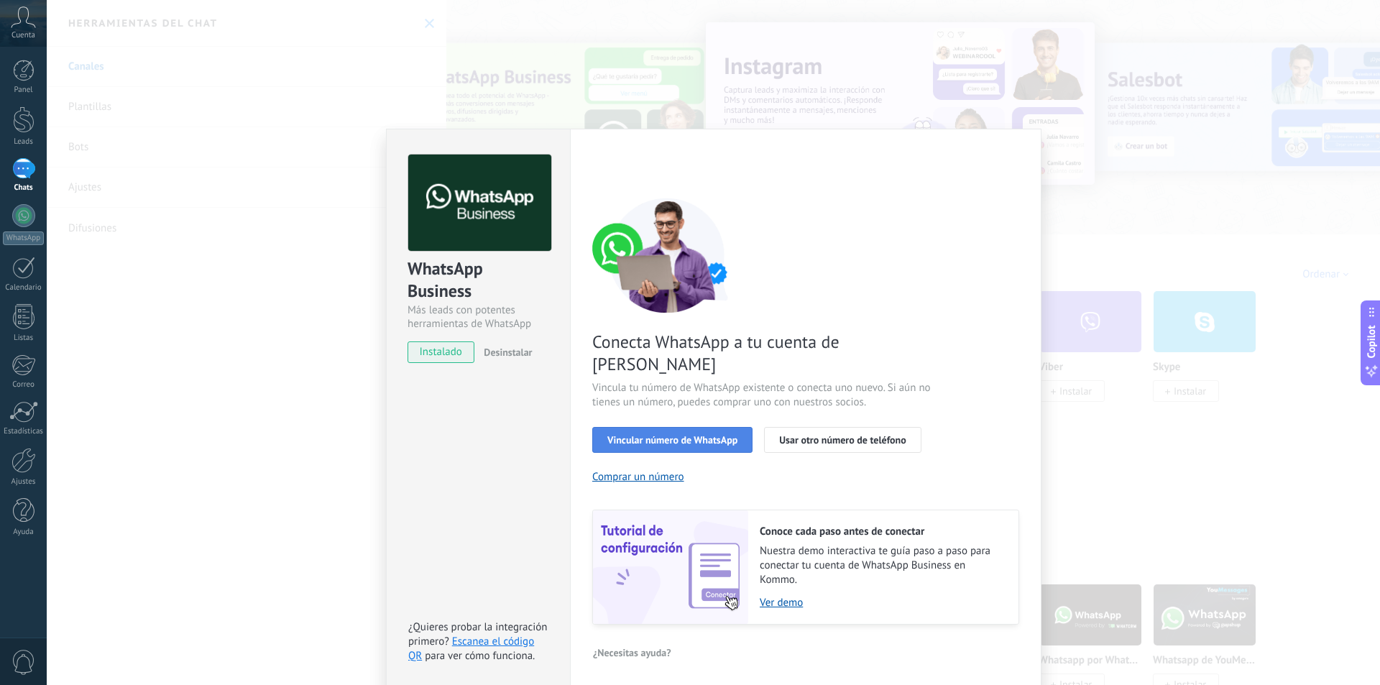
click at [676, 435] on span "Vincular número de WhatsApp" at bounding box center [672, 440] width 130 height 10
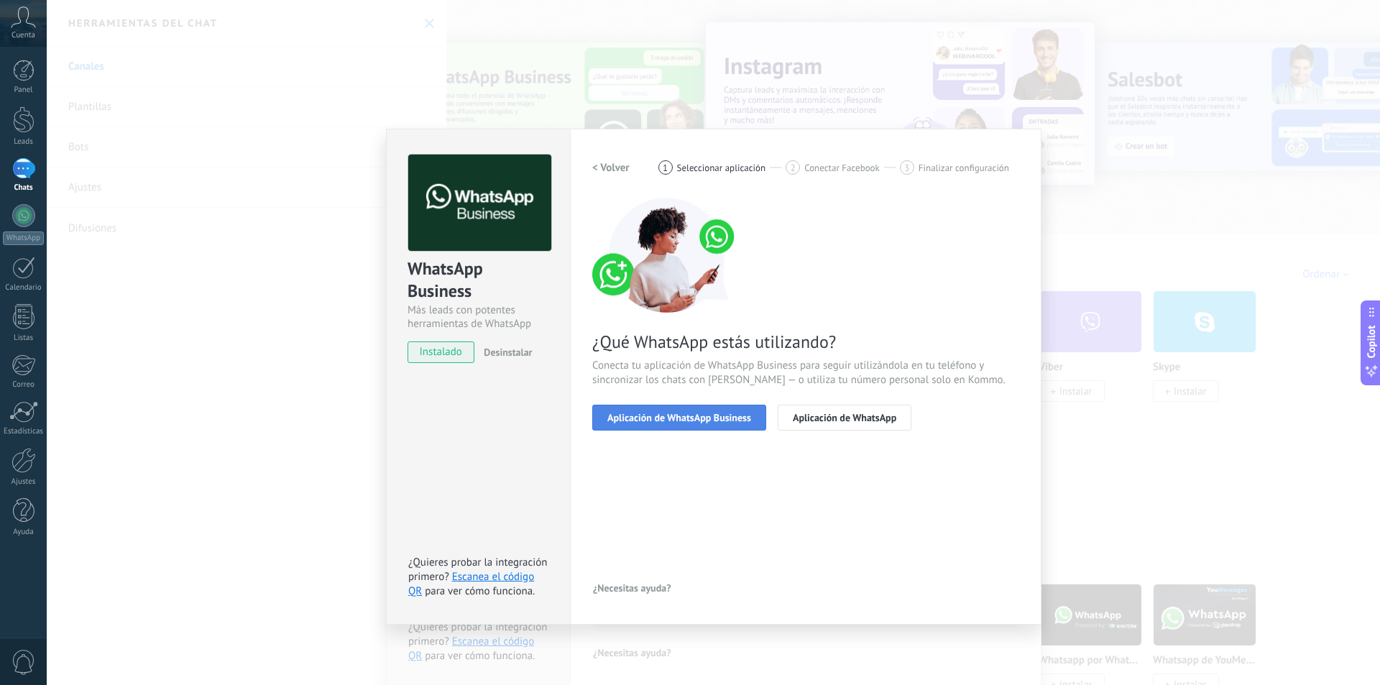
click at [681, 413] on span "Aplicación de WhatsApp Business" at bounding box center [679, 418] width 144 height 10
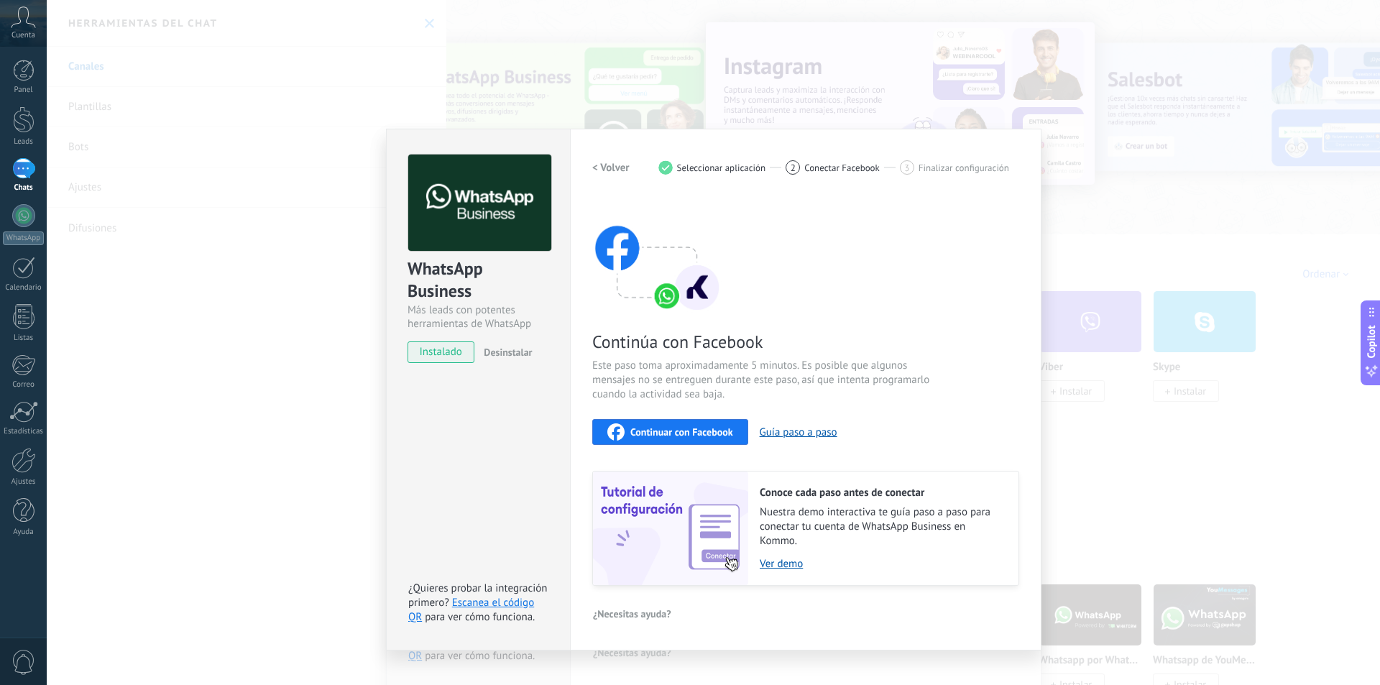
click at [680, 432] on span "Continuar con Facebook" at bounding box center [681, 432] width 103 height 10
